Goal: Contribute content: Add original content to the website for others to see

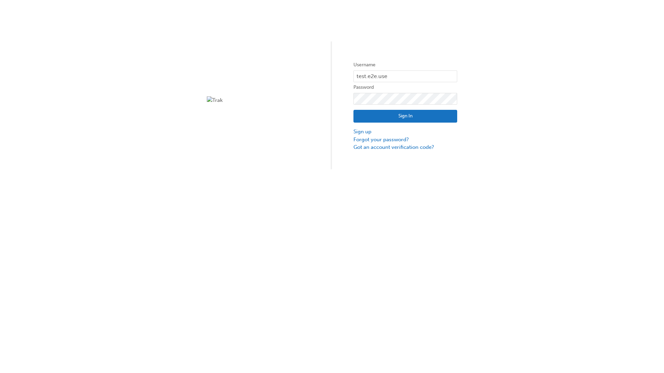
type input "test.e2e.user31"
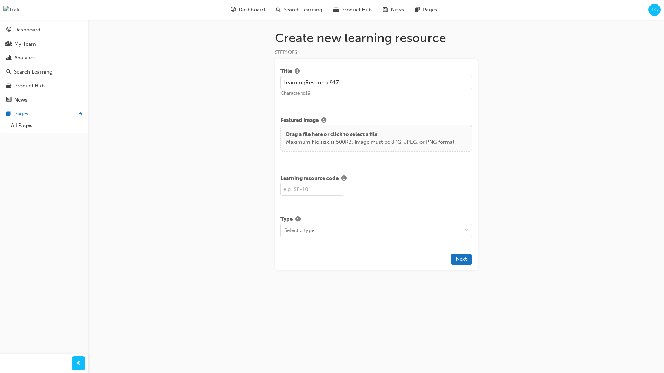
type input "LearningResource917"
type input "LR917"
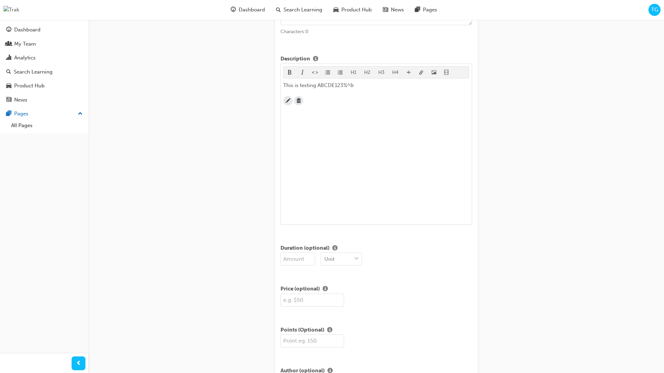
scroll to position [168, 0]
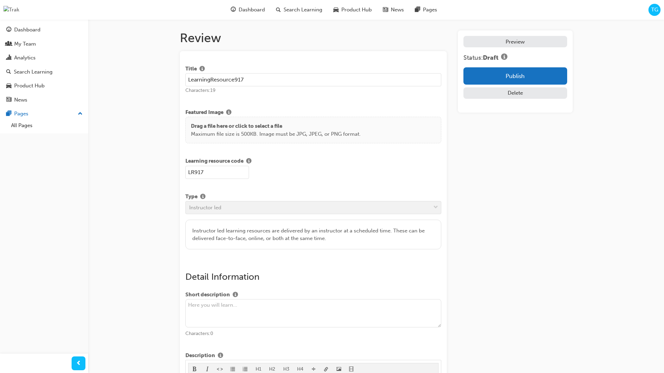
scroll to position [131, 0]
